Goal: Navigation & Orientation: Understand site structure

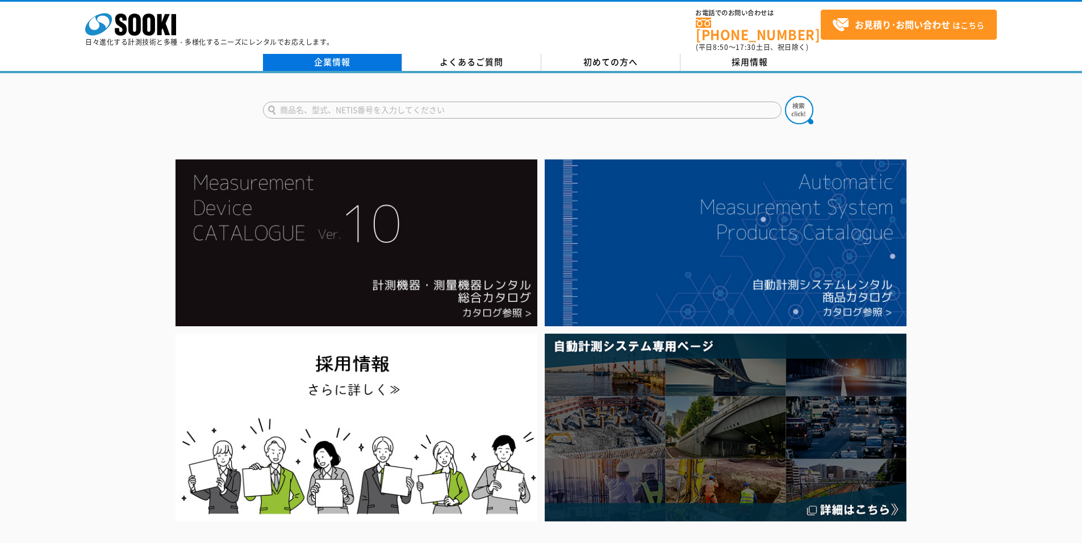
click at [362, 58] on link "企業情報" at bounding box center [332, 62] width 139 height 17
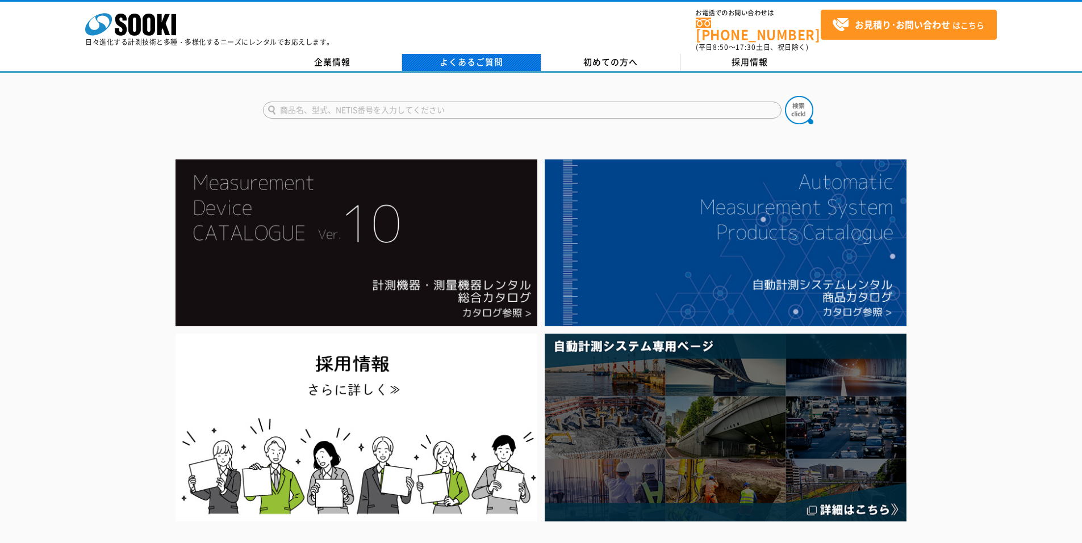
click at [446, 56] on link "よくあるご質問" at bounding box center [471, 62] width 139 height 17
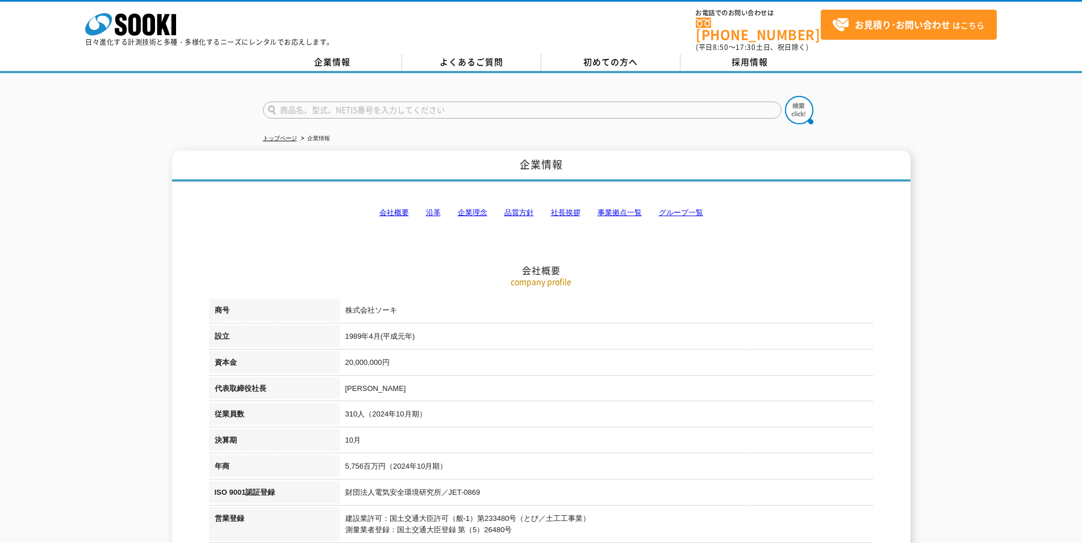
click at [399, 208] on link "会社概要" at bounding box center [394, 212] width 30 height 9
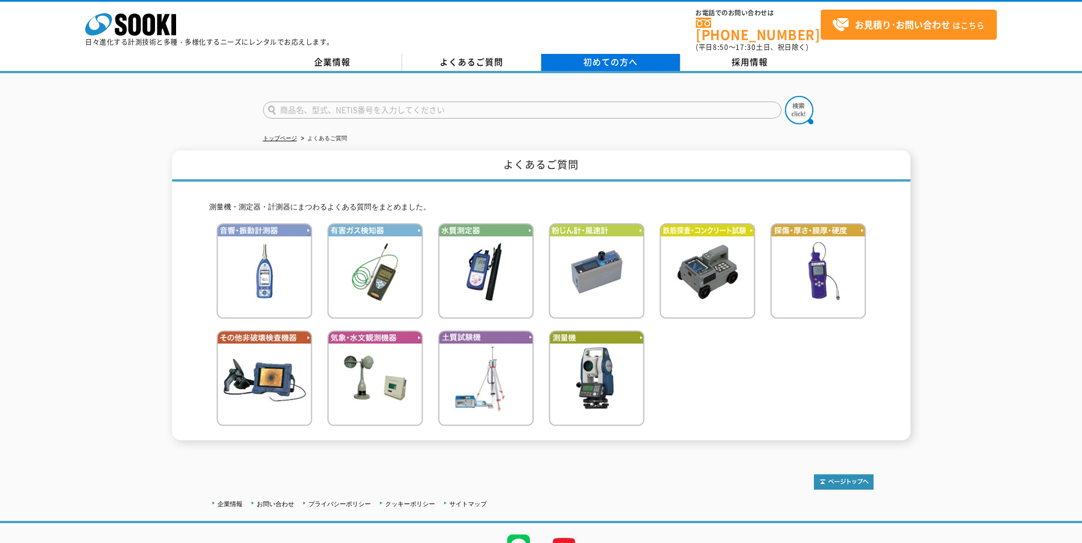
click at [601, 62] on link "初めての方へ" at bounding box center [610, 62] width 139 height 17
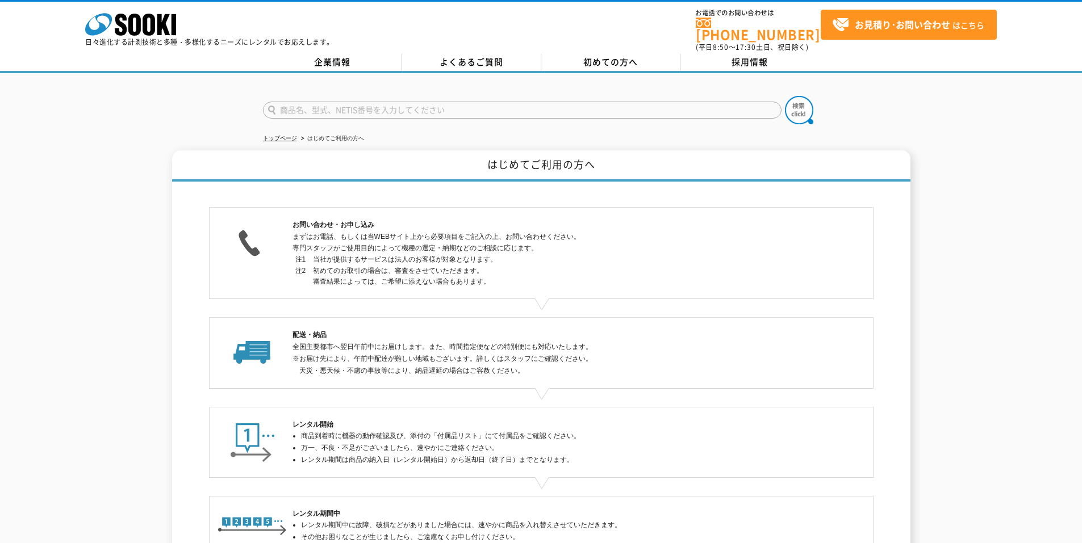
click at [329, 45] on p "日々進化する計測技術と多種・多様化するニーズにレンタルでお応えします。" at bounding box center [209, 42] width 249 height 7
click at [333, 55] on link "企業情報" at bounding box center [332, 62] width 139 height 17
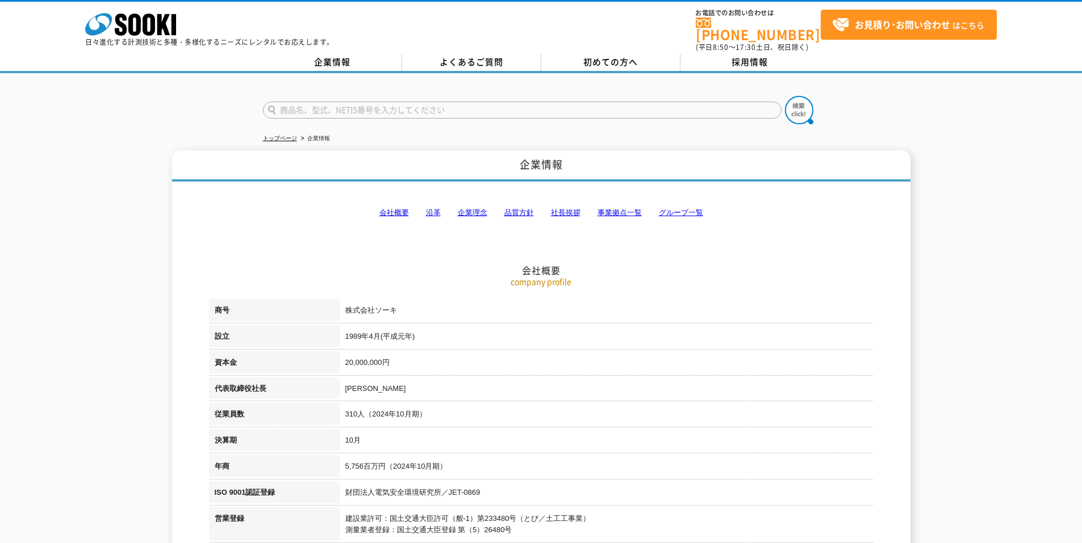
click at [181, 24] on div "株式会社 ソーキ spMenu 日々進化する計測技術と多種・多様化するニーズにレンタルでお応えします。" at bounding box center [209, 26] width 249 height 38
click at [175, 30] on rect at bounding box center [174, 24] width 5 height 21
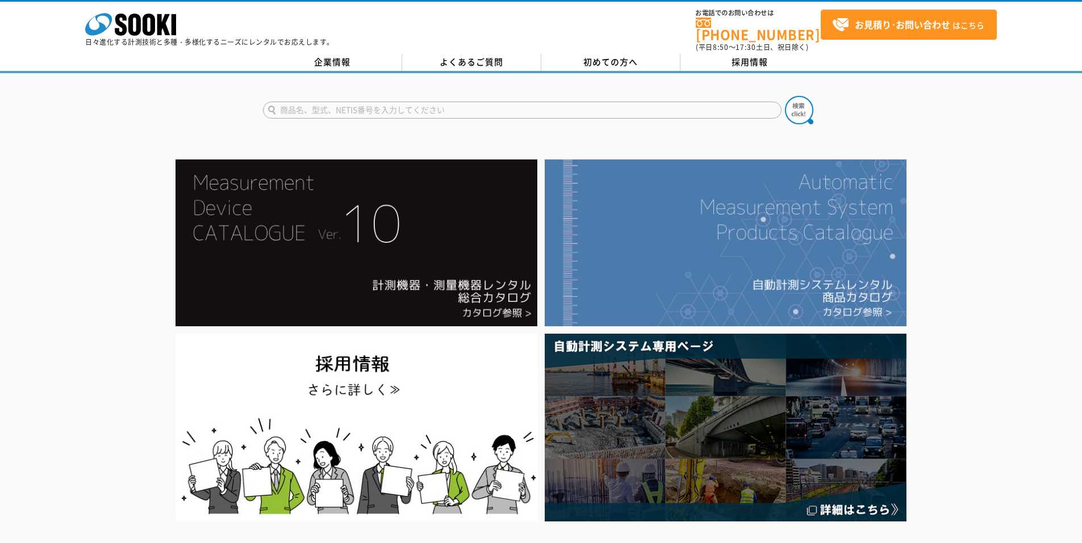
click at [877, 231] on img at bounding box center [726, 243] width 362 height 167
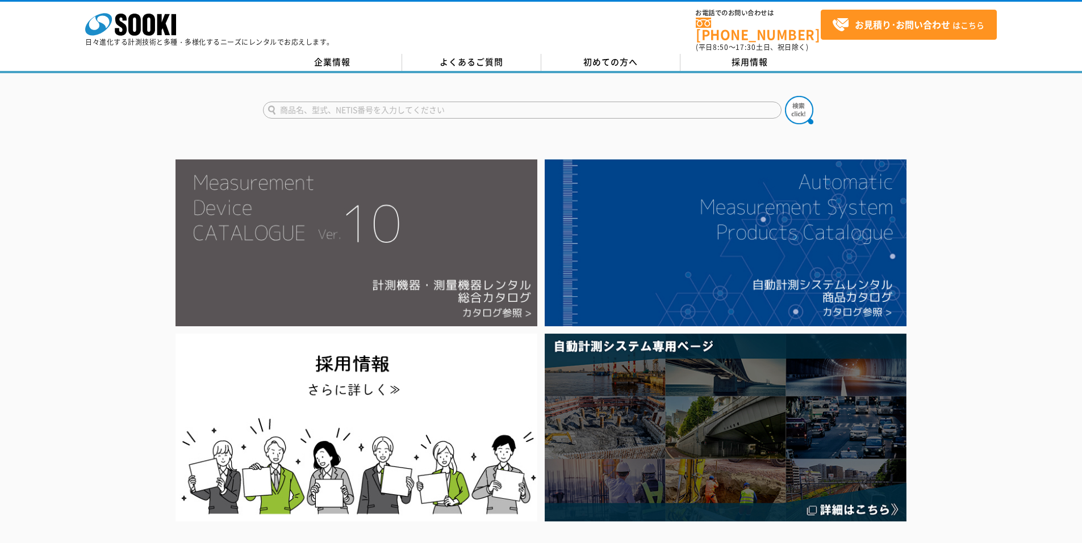
click at [460, 246] on img at bounding box center [356, 243] width 362 height 167
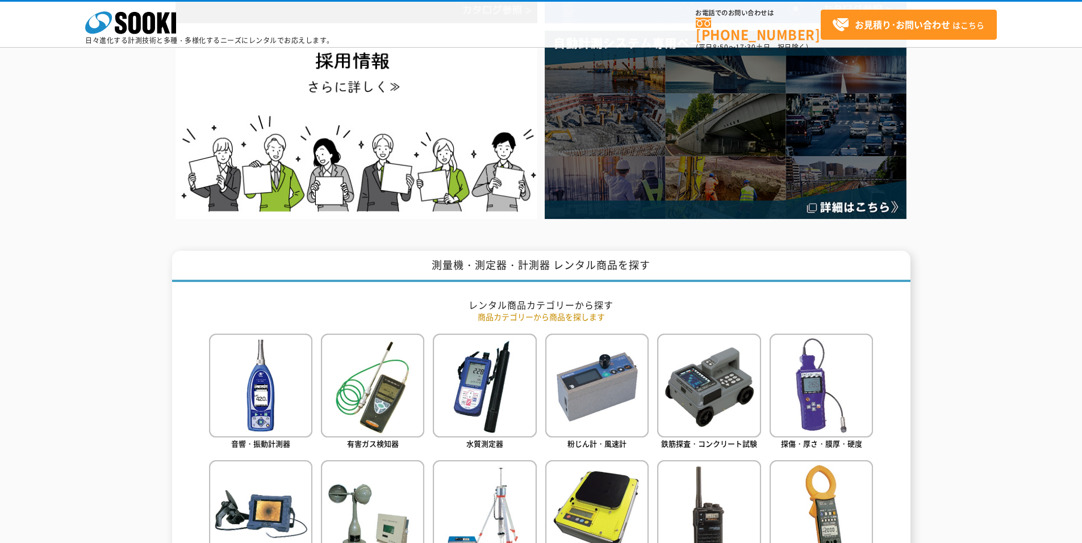
scroll to position [135, 0]
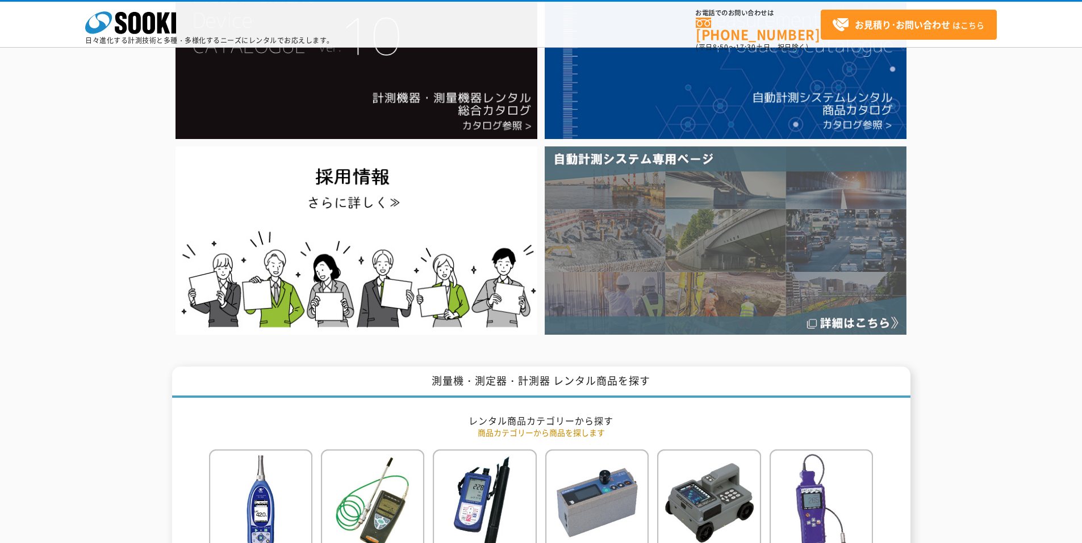
click at [848, 323] on img at bounding box center [726, 241] width 362 height 188
